Goal: Task Accomplishment & Management: Manage account settings

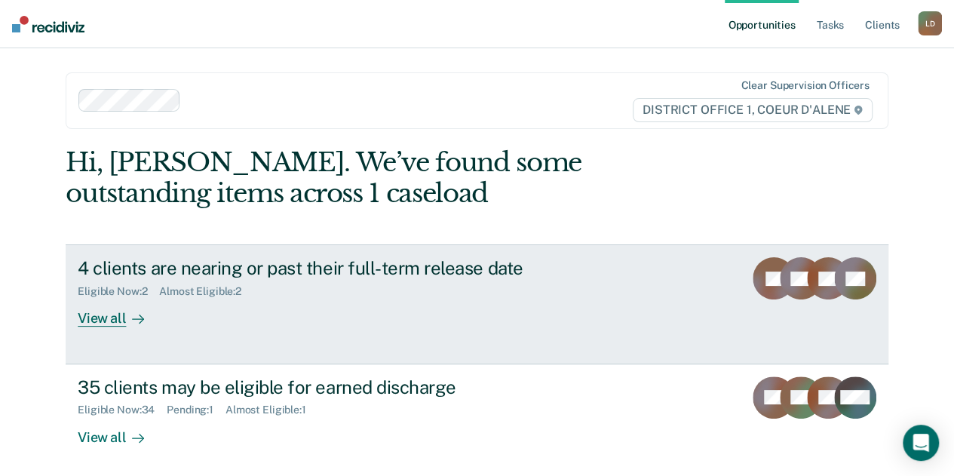
click at [342, 266] on div "4 clients are nearing or past their full-term release date" at bounding box center [342, 268] width 529 height 22
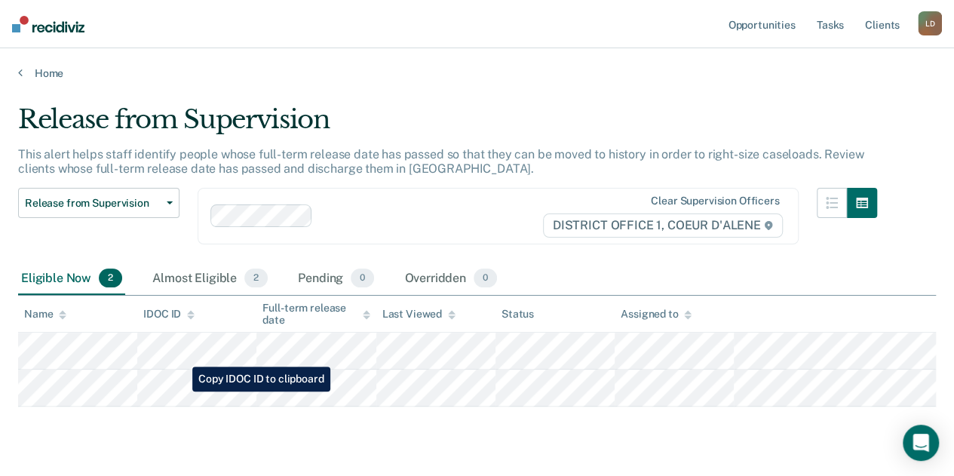
click at [181, 391] on tr at bounding box center [477, 388] width 918 height 37
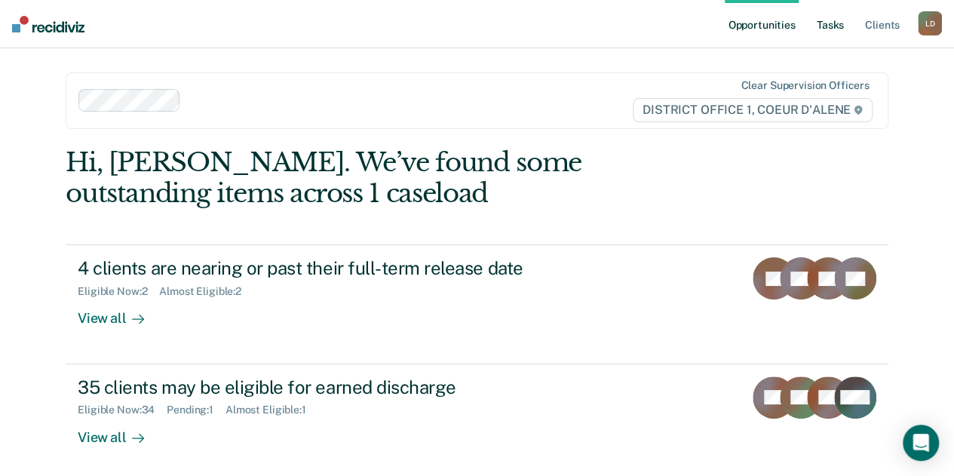
click at [827, 26] on link "Tasks" at bounding box center [830, 24] width 33 height 48
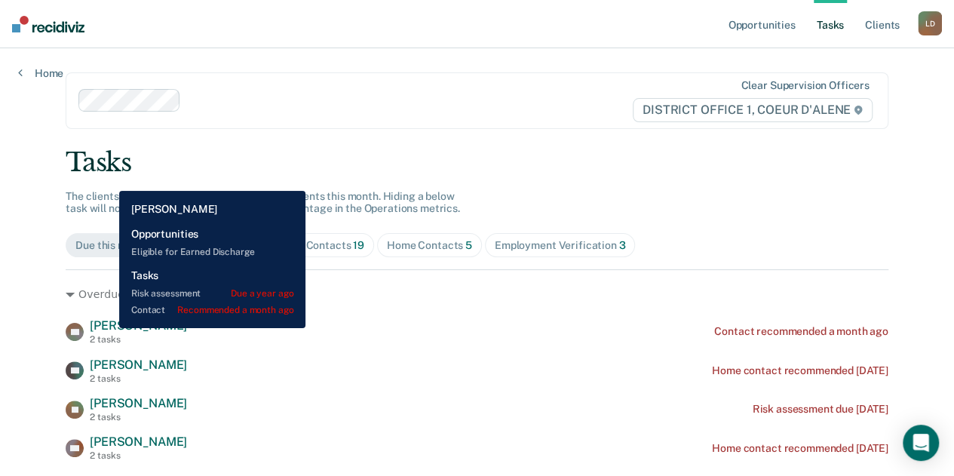
click at [108, 328] on span "Sarah Kokot" at bounding box center [138, 325] width 97 height 14
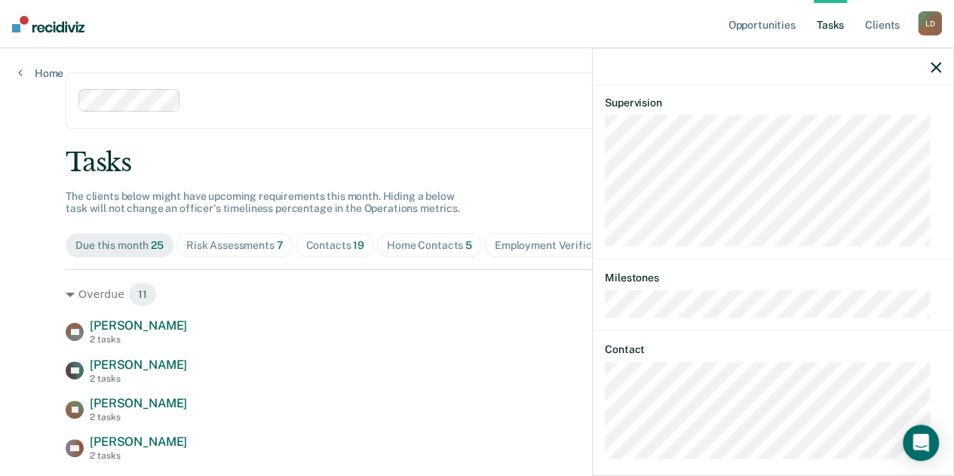
scroll to position [629, 0]
